Goal: Transaction & Acquisition: Purchase product/service

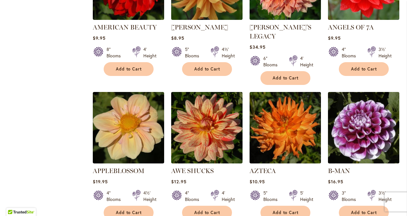
scroll to position [512, 0]
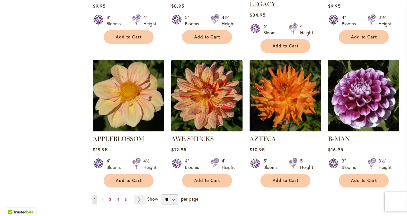
click at [126, 197] on span "5" at bounding box center [126, 199] width 2 height 5
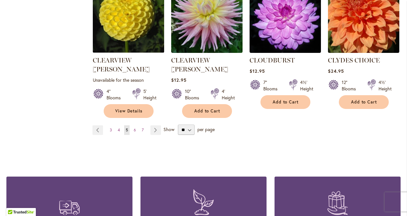
scroll to position [608, 0]
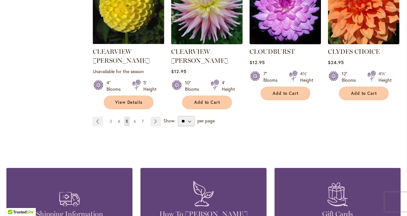
click at [142, 119] on span "7" at bounding box center [143, 121] width 2 height 5
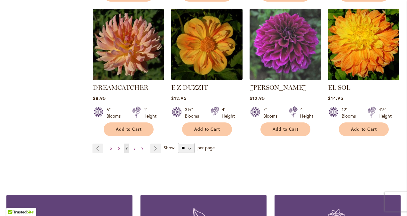
scroll to position [576, 0]
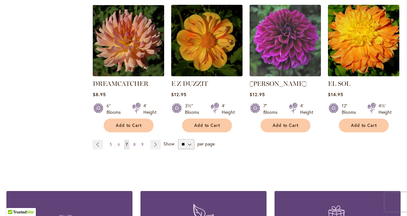
click at [142, 142] on span "9" at bounding box center [143, 144] width 2 height 5
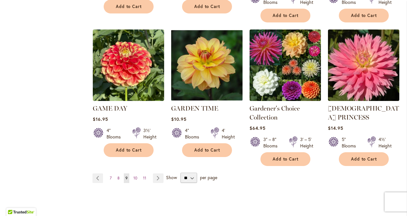
scroll to position [576, 0]
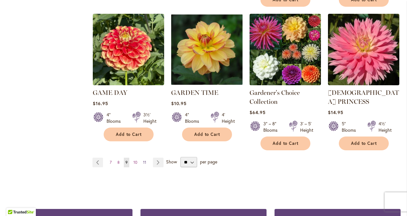
click at [143, 160] on span "11" at bounding box center [144, 162] width 3 height 5
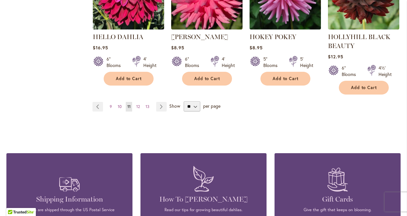
scroll to position [640, 0]
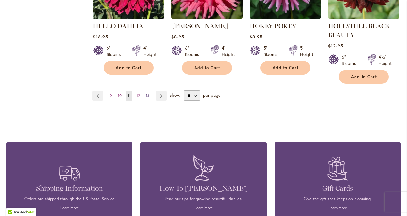
click at [146, 93] on span "13" at bounding box center [148, 95] width 4 height 5
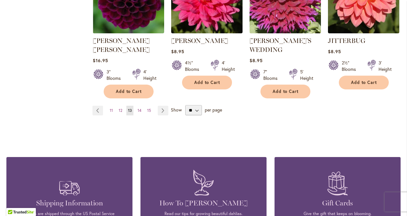
scroll to position [640, 0]
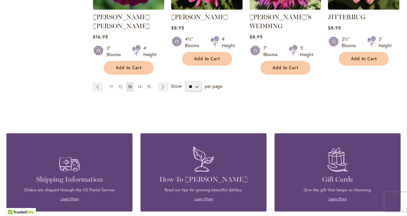
click at [148, 84] on span "15" at bounding box center [149, 86] width 4 height 5
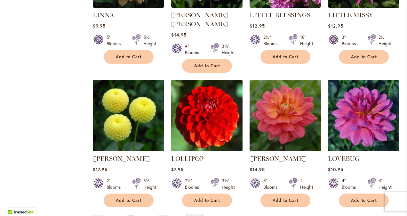
scroll to position [512, 0]
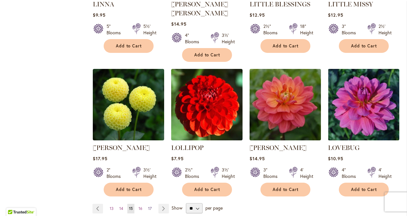
click at [149, 206] on span "17" at bounding box center [150, 208] width 4 height 5
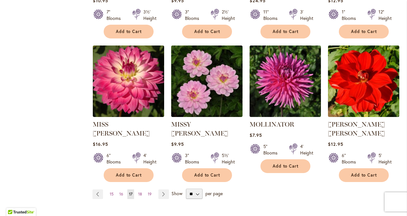
scroll to position [576, 0]
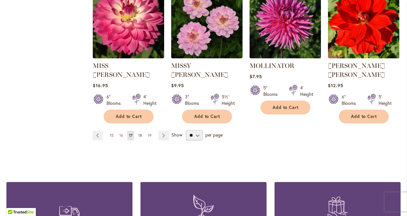
click at [139, 133] on span "18" at bounding box center [140, 135] width 4 height 5
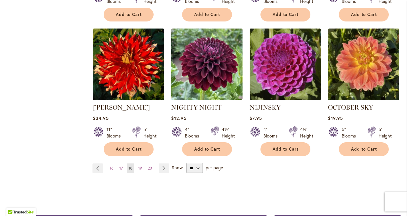
scroll to position [544, 0]
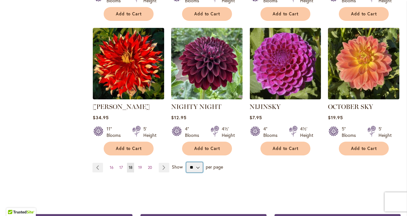
click at [198, 162] on select "** ** ** **" at bounding box center [194, 167] width 17 height 10
select select "**"
click at [186, 162] on select "** ** ** **" at bounding box center [194, 167] width 17 height 10
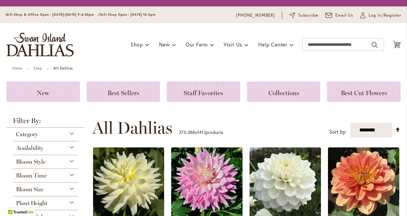
select select "**"
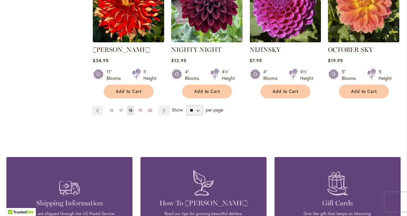
scroll to position [608, 0]
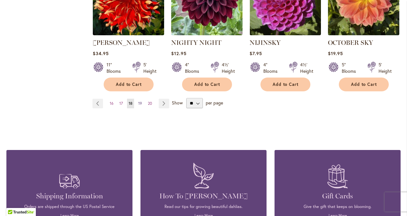
click at [141, 101] on span "19" at bounding box center [140, 103] width 4 height 5
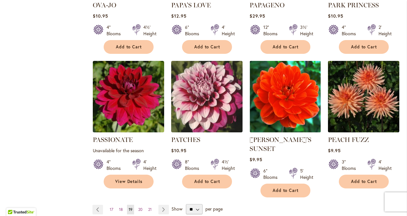
scroll to position [512, 0]
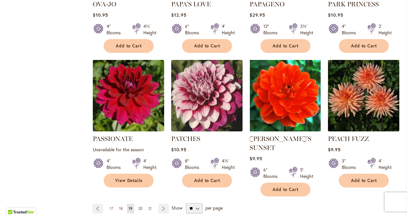
click at [140, 206] on span "20" at bounding box center [140, 208] width 4 height 5
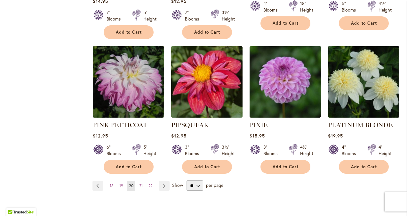
scroll to position [544, 0]
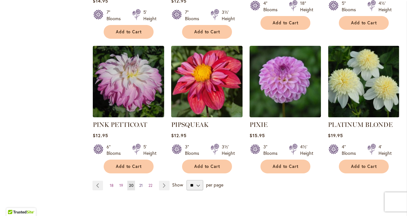
click at [139, 183] on span "21" at bounding box center [141, 185] width 4 height 5
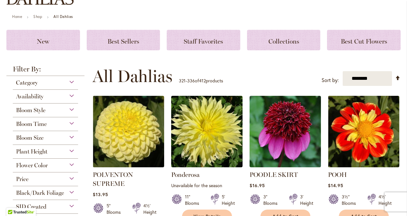
scroll to position [128, 0]
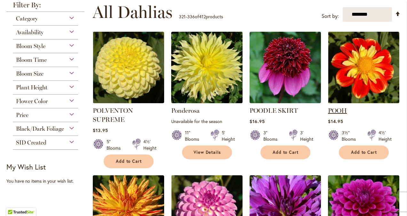
click at [338, 109] on link "POOH" at bounding box center [337, 111] width 19 height 8
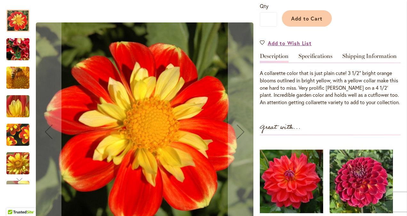
scroll to position [128, 0]
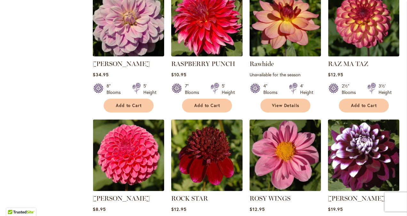
scroll to position [512, 0]
